Goal: Information Seeking & Learning: Check status

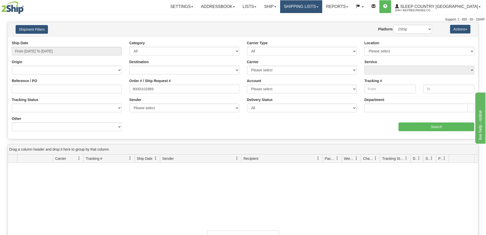
click at [322, 4] on link "Shipping lists" at bounding box center [301, 6] width 42 height 13
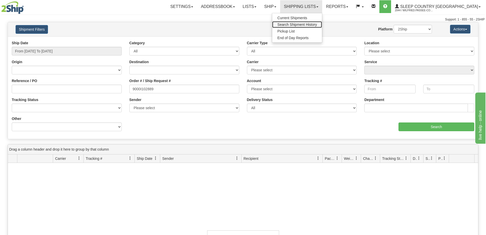
drag, startPoint x: 322, startPoint y: 24, endPoint x: 320, endPoint y: 26, distance: 2.9
click at [317, 25] on span "Search Shipment History" at bounding box center [298, 24] width 40 height 4
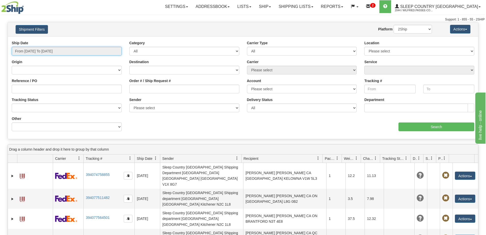
click at [56, 50] on input "From [DATE] To [DATE]" at bounding box center [67, 51] width 110 height 9
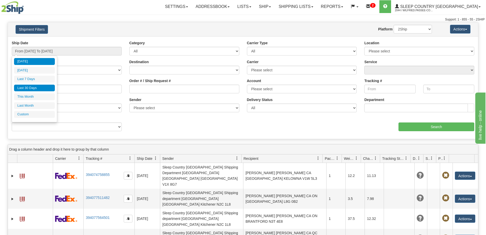
click at [23, 86] on li "Last 30 Days" at bounding box center [34, 88] width 41 height 7
type input "From [DATE] To [DATE]"
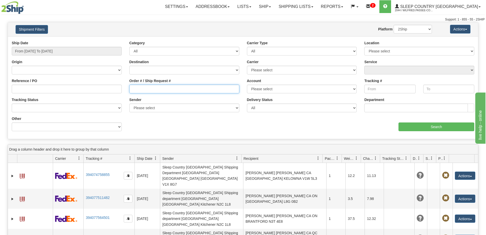
click at [172, 88] on input "Order # / Ship Request #" at bounding box center [184, 89] width 110 height 9
paste input "9002I156231"
type input "9002I156231"
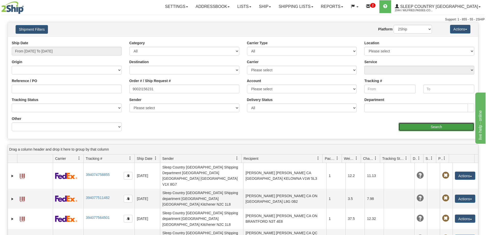
click at [453, 128] on input "Search" at bounding box center [437, 126] width 76 height 9
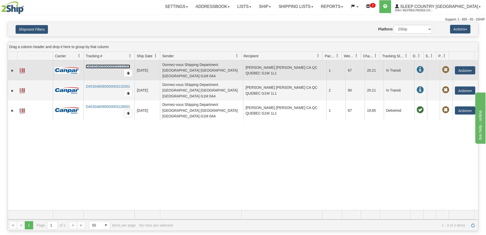
click at [104, 65] on link "D453046090000003131001" at bounding box center [108, 66] width 44 height 4
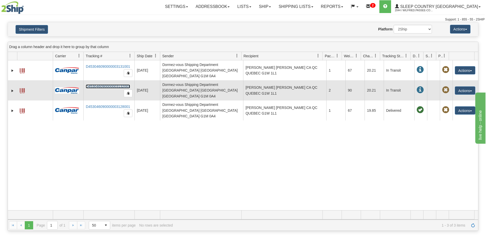
click at [103, 84] on link "D453046090000003132001" at bounding box center [108, 86] width 44 height 4
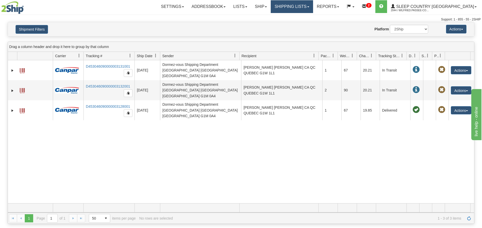
click at [313, 8] on link "Shipping lists" at bounding box center [292, 6] width 42 height 13
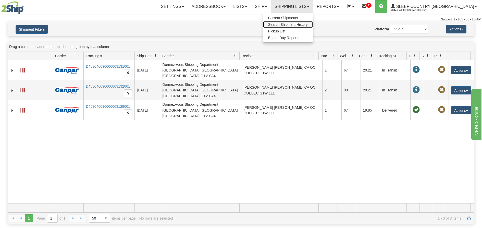
click at [308, 23] on span "Search Shipment History" at bounding box center [288, 24] width 40 height 4
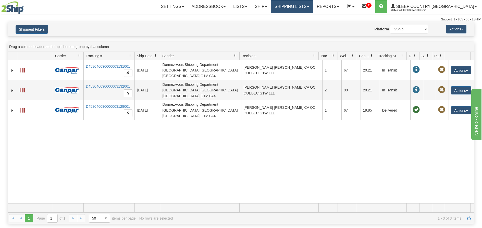
click at [313, 5] on link "Shipping lists" at bounding box center [292, 6] width 42 height 13
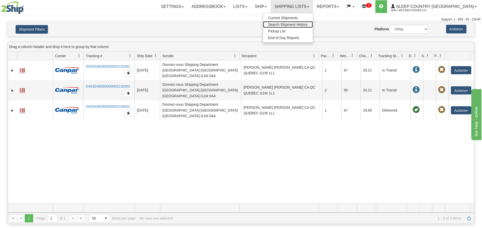
click at [308, 23] on span "Search Shipment History" at bounding box center [288, 24] width 40 height 4
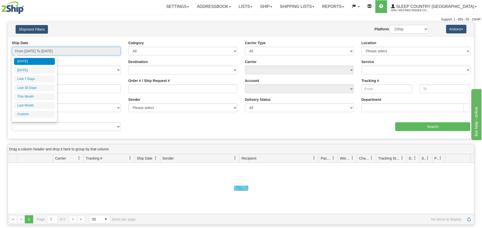
click at [39, 51] on input "From [DATE] To [DATE]" at bounding box center [66, 51] width 109 height 9
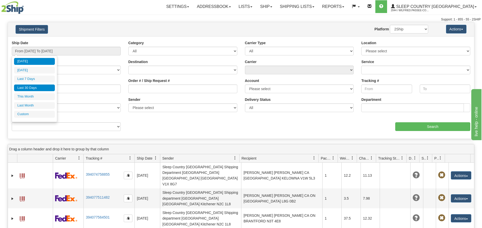
click at [38, 87] on li "Last 30 Days" at bounding box center [34, 88] width 41 height 7
type input "From [DATE] To [DATE]"
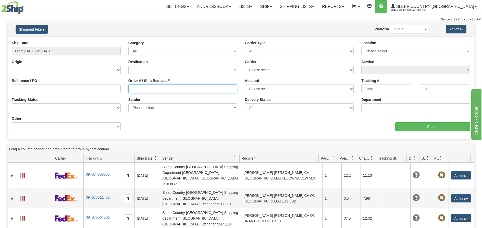
click at [169, 87] on input "Order # / Ship Request #" at bounding box center [182, 89] width 109 height 9
click at [157, 122] on div "Ship Date From [DATE] To [DATE] Category All Inbound Outbound Carrier Type All …" at bounding box center [241, 87] width 466 height 94
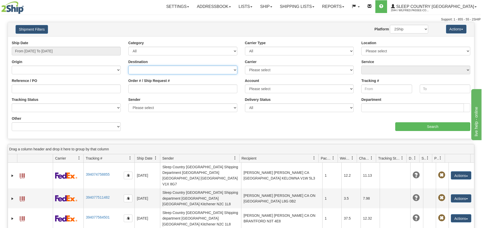
click at [154, 68] on select "[GEOGRAPHIC_DATA] [GEOGRAPHIC_DATA] [GEOGRAPHIC_DATA] [US_STATE] [GEOGRAPHIC_DA…" at bounding box center [182, 70] width 109 height 9
click at [209, 25] on div "Website Agent Nothing selected Client User Platform 2Ship Imported" at bounding box center [260, 29] width 344 height 9
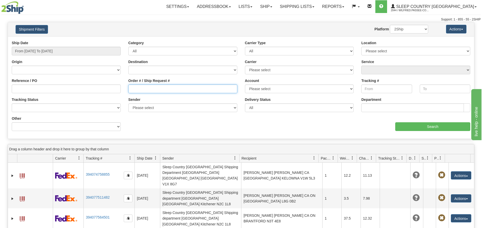
click at [160, 91] on input "Order # / Ship Request #" at bounding box center [182, 89] width 109 height 9
type input "0"
type input "9007I138553"
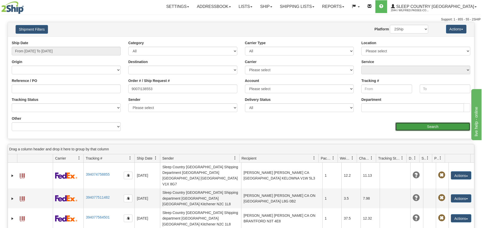
click at [402, 127] on input "Search" at bounding box center [432, 126] width 75 height 9
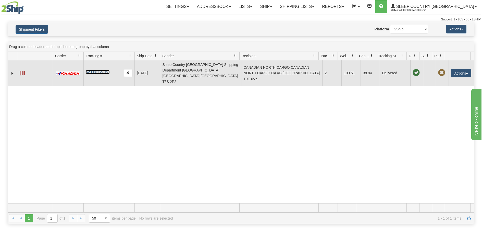
click at [92, 70] on link "520081127059" at bounding box center [98, 72] width 24 height 4
click at [288, 73] on td "CANADIAN NORTH CARGO CANADIAN NORTH CARGO CA AB [GEOGRAPHIC_DATA] T9E 0V6" at bounding box center [281, 73] width 81 height 26
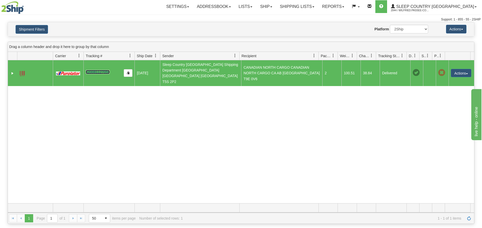
click at [22, 71] on span at bounding box center [22, 73] width 5 height 5
click at [294, 70] on td "CANADIAN NORTH CARGO CANADIAN NORTH CARGO CA AB [GEOGRAPHIC_DATA] T9E 0V6" at bounding box center [281, 73] width 81 height 26
click at [458, 71] on button "Actions" at bounding box center [461, 73] width 20 height 8
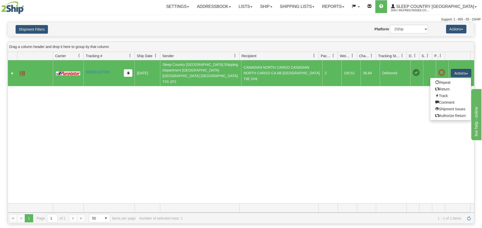
click at [353, 90] on div "31695979 2044 520081127059 [DATE] [DATE] 01:03:54 PM Sleep Country [GEOGRAPHIC_…" at bounding box center [241, 131] width 466 height 143
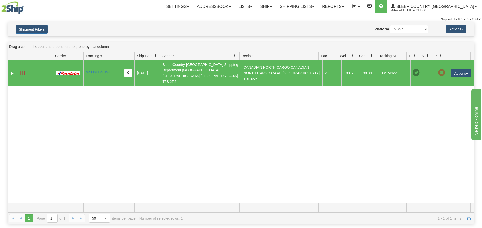
click at [322, 71] on td "2" at bounding box center [331, 73] width 19 height 26
click at [257, 67] on td "CANADIAN NORTH CARGO CANADIAN NORTH CARGO CA AB [GEOGRAPHIC_DATA] T9E 0V6" at bounding box center [281, 73] width 81 height 26
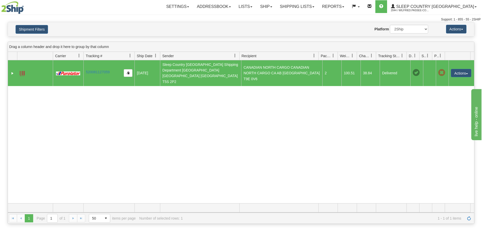
click at [175, 70] on td "Sleep Country [GEOGRAPHIC_DATA] Shipping Department [GEOGRAPHIC_DATA] [GEOGRAPH…" at bounding box center [200, 73] width 81 height 26
click at [462, 70] on button "Actions" at bounding box center [461, 73] width 20 height 8
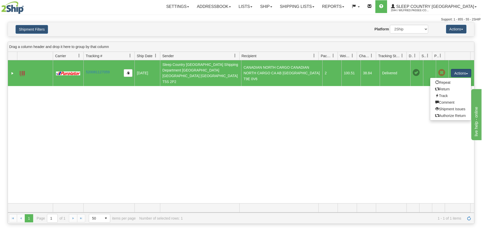
click at [366, 109] on div "31695979 2044 520081127059 [DATE] [DATE] 01:03:54 PM Sleep Country [GEOGRAPHIC_…" at bounding box center [241, 131] width 466 height 143
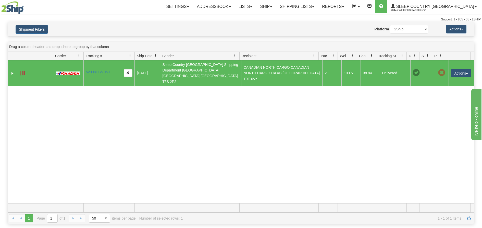
click at [338, 29] on div "Website Agent Nothing selected Client User Platform 2Ship Imported" at bounding box center [260, 29] width 344 height 9
drag, startPoint x: 336, startPoint y: 69, endPoint x: 319, endPoint y: 69, distance: 17.4
drag, startPoint x: 324, startPoint y: 70, endPoint x: 319, endPoint y: 70, distance: 4.7
click at [291, 95] on div "31695979 2044 520081127059 [DATE] [DATE] 01:03:54 PM Sleep Country [GEOGRAPHIC_…" at bounding box center [241, 131] width 466 height 143
click at [270, 24] on div "Shipment Filters Website Agent Nothing selected Client User Platform 2Ship Impo…" at bounding box center [241, 29] width 466 height 14
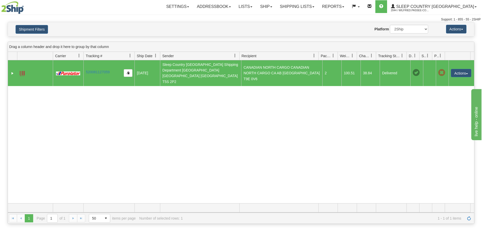
click at [282, 28] on div "Website Agent Nothing selected Client User Platform 2Ship Imported" at bounding box center [260, 29] width 344 height 9
click at [311, 27] on div "Website Agent Nothing selected Client User Platform 2Ship Imported" at bounding box center [260, 29] width 344 height 9
click at [322, 71] on td "2" at bounding box center [331, 73] width 19 height 26
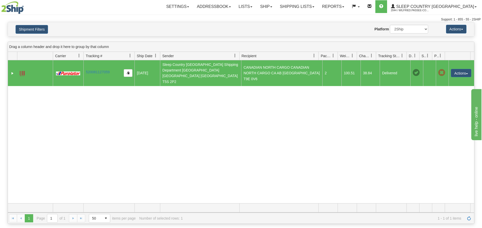
click at [322, 71] on td "2" at bounding box center [331, 73] width 19 height 26
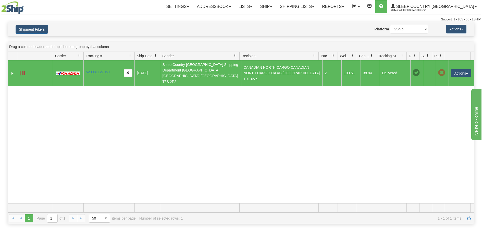
click at [333, 56] on span at bounding box center [333, 56] width 4 height 4
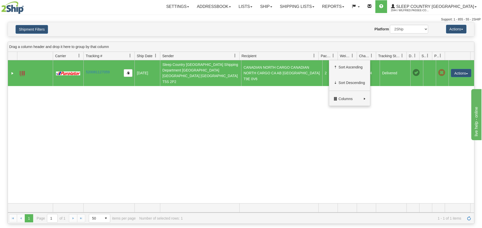
click at [277, 131] on div "31695979 2044 520081127059 [DATE] [DATE] 01:03:54 PM Sleep Country [GEOGRAPHIC_…" at bounding box center [241, 131] width 466 height 143
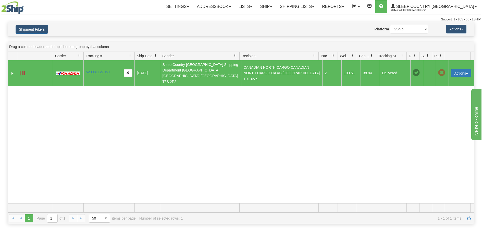
click at [454, 71] on button "Actions" at bounding box center [461, 73] width 20 height 8
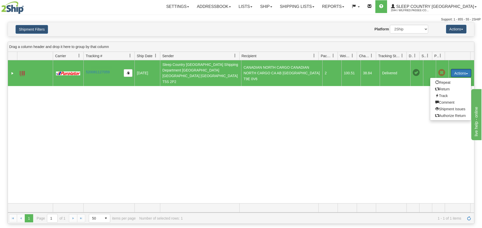
drag, startPoint x: 112, startPoint y: 69, endPoint x: 91, endPoint y: 66, distance: 20.9
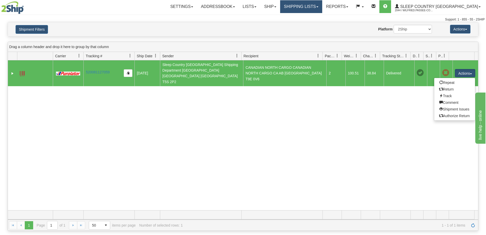
click at [322, 7] on link "Shipping lists" at bounding box center [301, 6] width 42 height 13
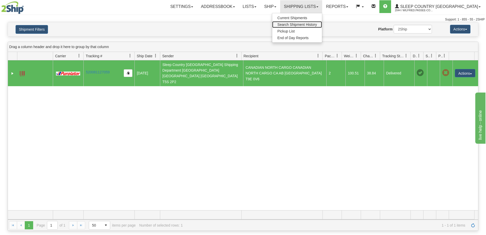
click at [317, 25] on span "Search Shipment History" at bounding box center [298, 24] width 40 height 4
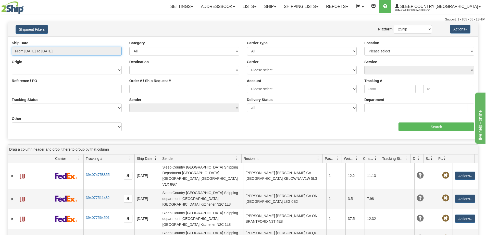
click at [36, 51] on input "From [DATE] To [DATE]" at bounding box center [67, 51] width 110 height 9
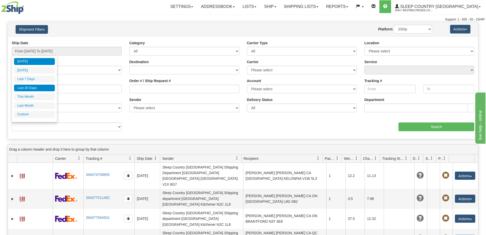
drag, startPoint x: 37, startPoint y: 88, endPoint x: 141, endPoint y: 87, distance: 103.4
click at [38, 88] on li "Last 30 Days" at bounding box center [34, 88] width 41 height 7
type input "From [DATE] To [DATE]"
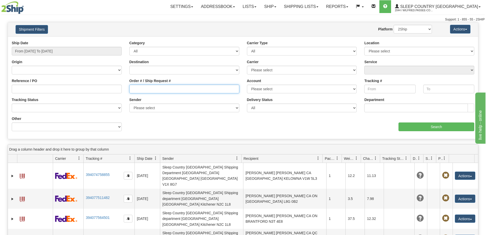
click at [154, 90] on input "Order # / Ship Request #" at bounding box center [184, 89] width 110 height 9
paste input "9008I142041"
type input "9008I142041"
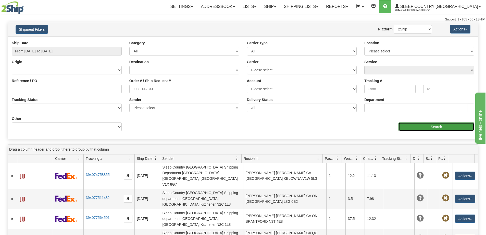
click at [422, 128] on input "Search" at bounding box center [437, 126] width 76 height 9
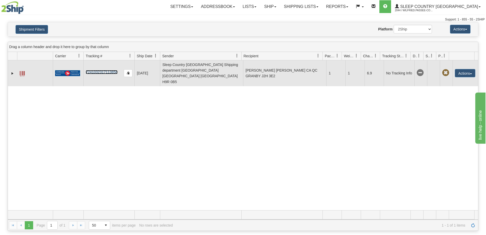
click at [102, 70] on link "7241032317113856" at bounding box center [102, 72] width 32 height 4
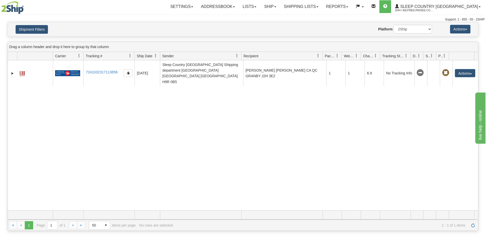
drag, startPoint x: 175, startPoint y: 219, endPoint x: 174, endPoint y: 213, distance: 6.0
click at [175, 219] on div "1 1 Page 1 of 1 50 25 50 100 500 1000 items per page 1 - 1 of 1 items No rows a…" at bounding box center [243, 224] width 471 height 11
